Goal: Transaction & Acquisition: Subscribe to service/newsletter

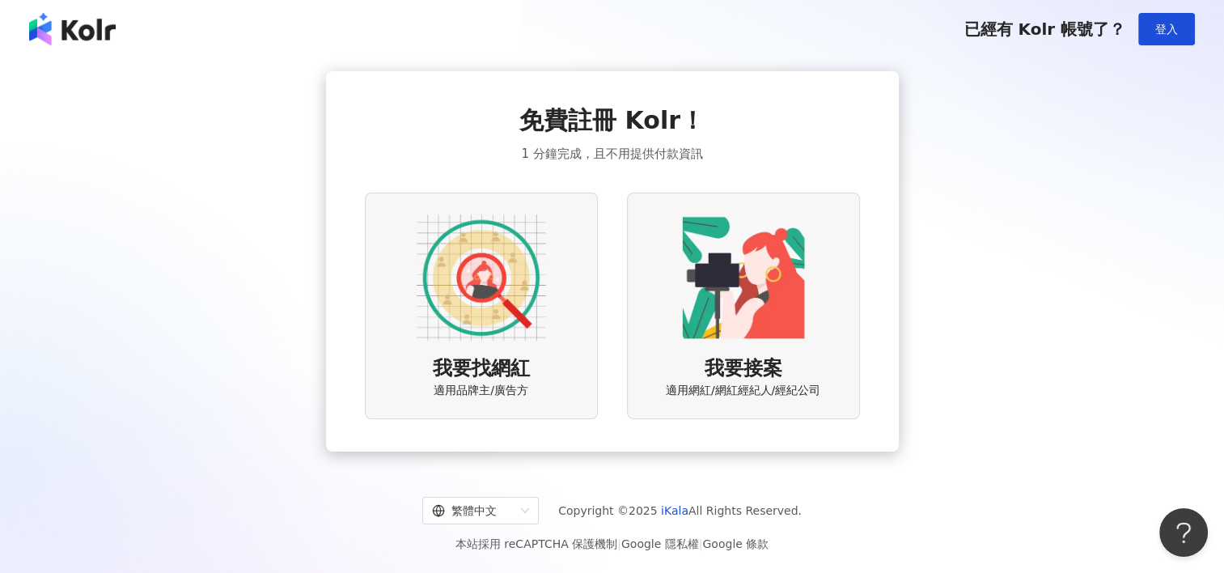
click at [576, 291] on div "我要找網紅 適用品牌主/廣告方" at bounding box center [481, 305] width 233 height 226
click at [523, 291] on img at bounding box center [481, 277] width 129 height 129
